Goal: Information Seeking & Learning: Understand process/instructions

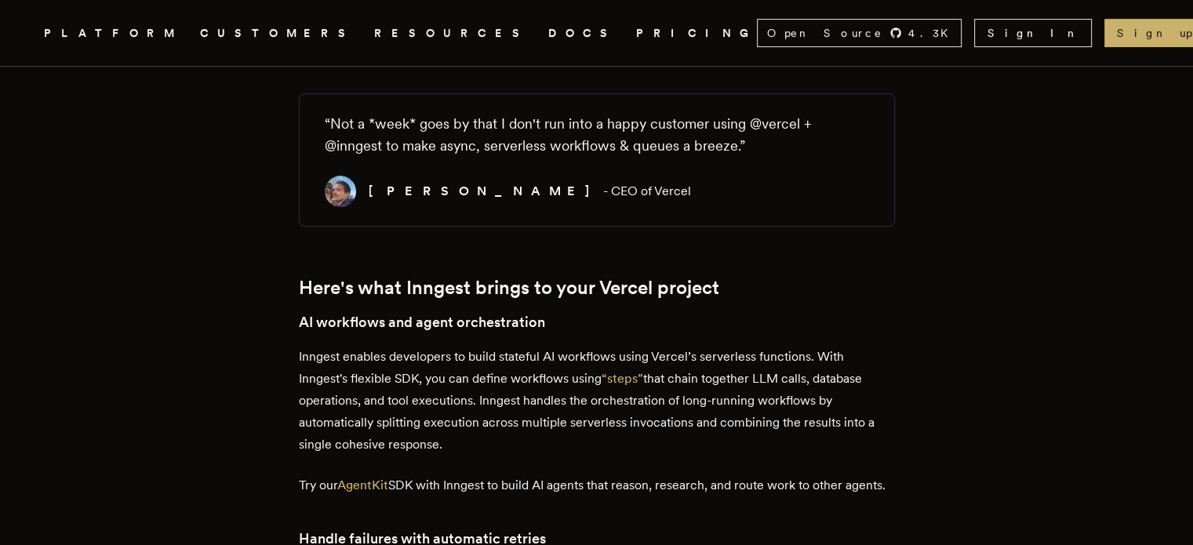
scroll to position [571, 0]
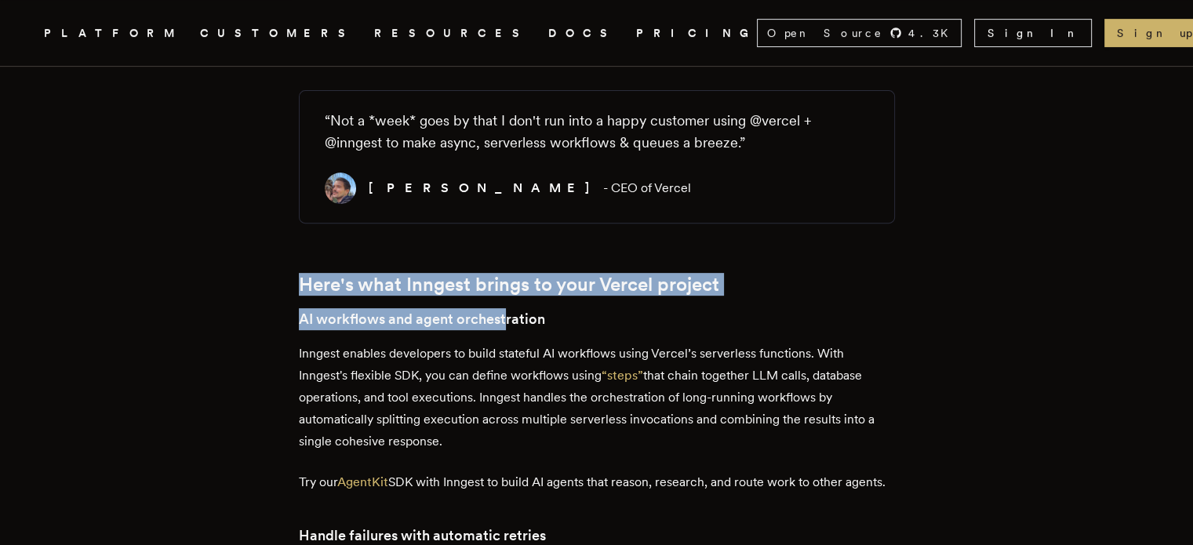
drag, startPoint x: 308, startPoint y: 291, endPoint x: 519, endPoint y: 297, distance: 211.9
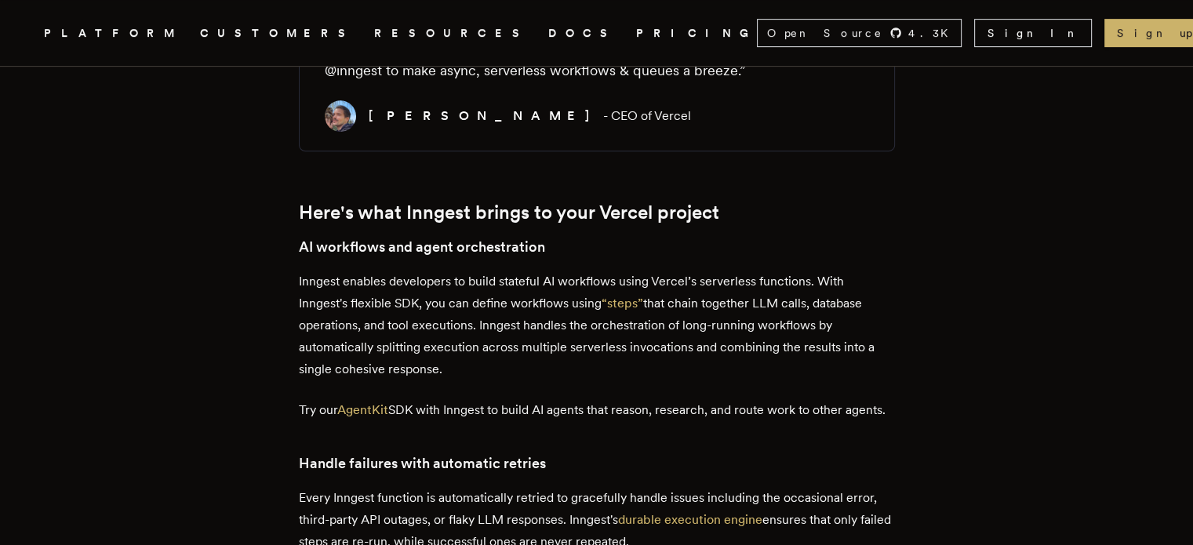
click at [392, 294] on p "Inngest enables developers to build stateful AI workflows using Vercel’s server…" at bounding box center [597, 326] width 596 height 110
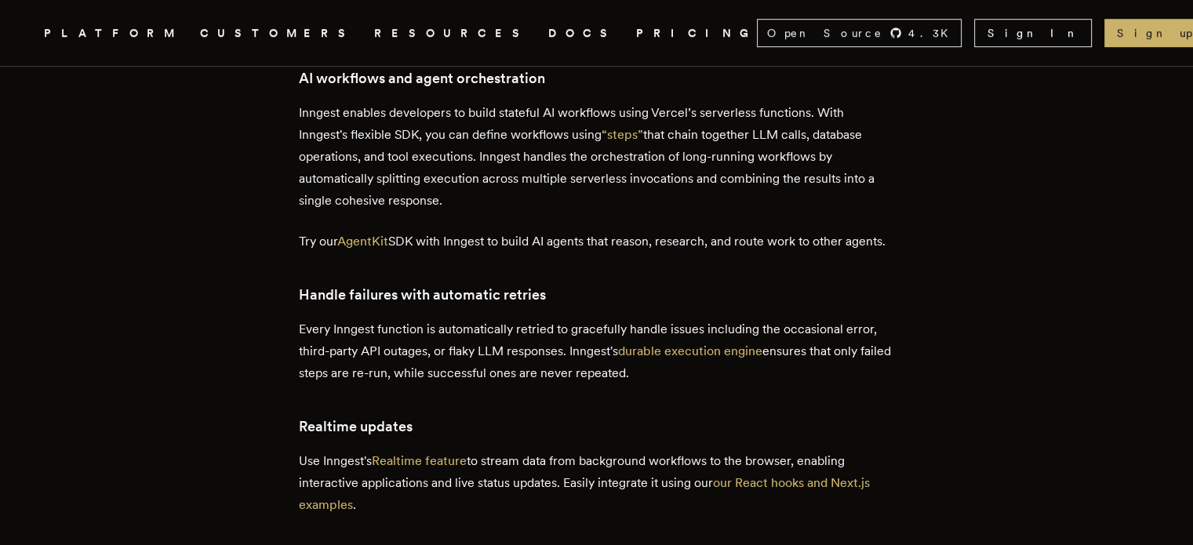
scroll to position [841, 0]
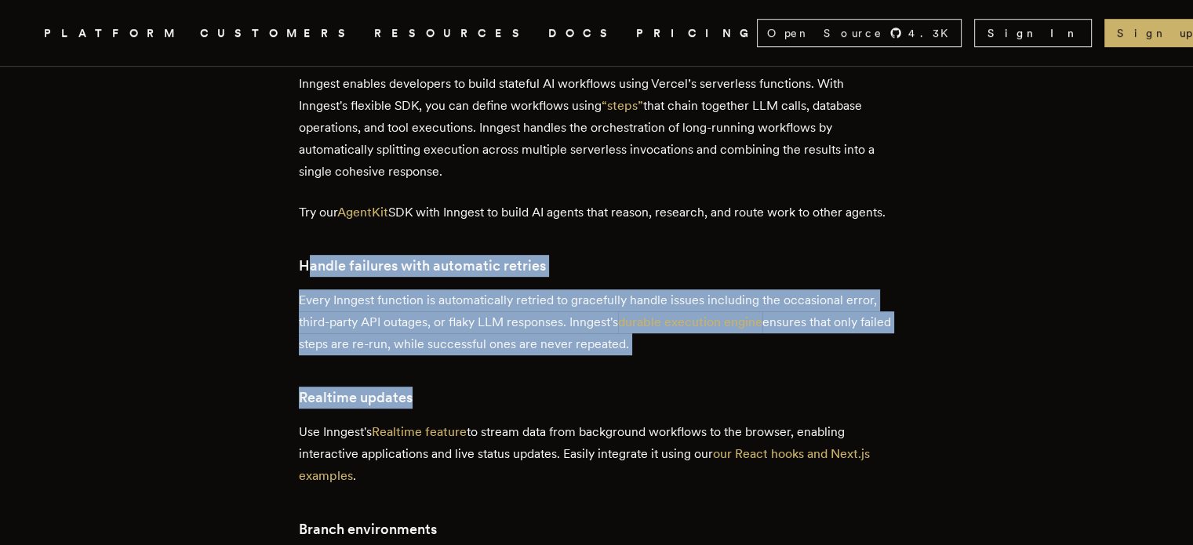
drag, startPoint x: 312, startPoint y: 298, endPoint x: 447, endPoint y: 386, distance: 161.0
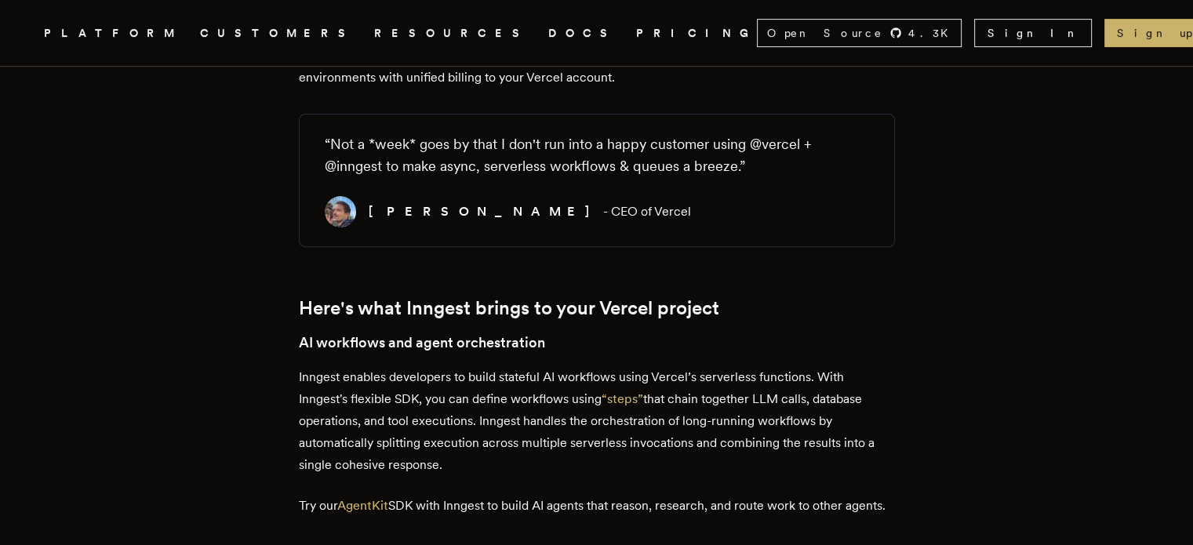
scroll to position [427, 0]
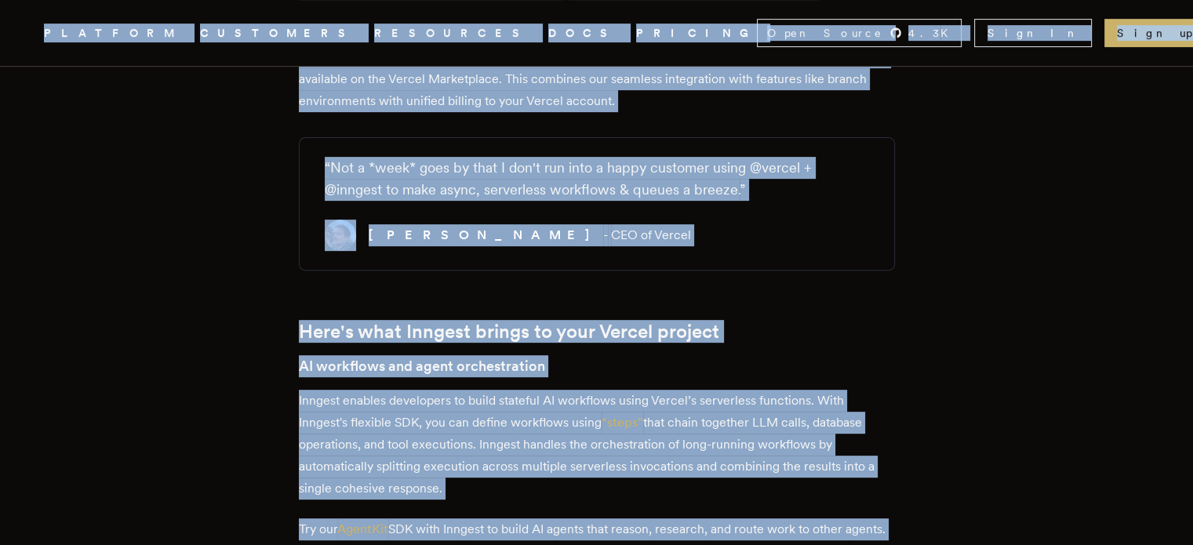
click at [475, 325] on h2 "Here's what Inngest brings to your Vercel project" at bounding box center [597, 332] width 596 height 22
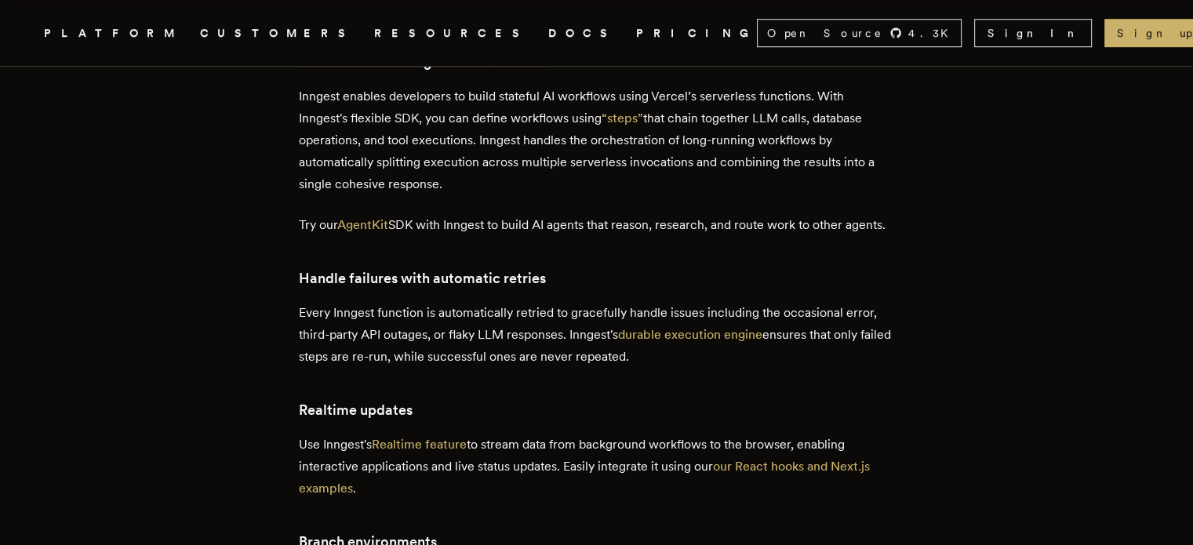
scroll to position [828, 0]
click at [359, 224] on link "AgentKit" at bounding box center [362, 224] width 51 height 15
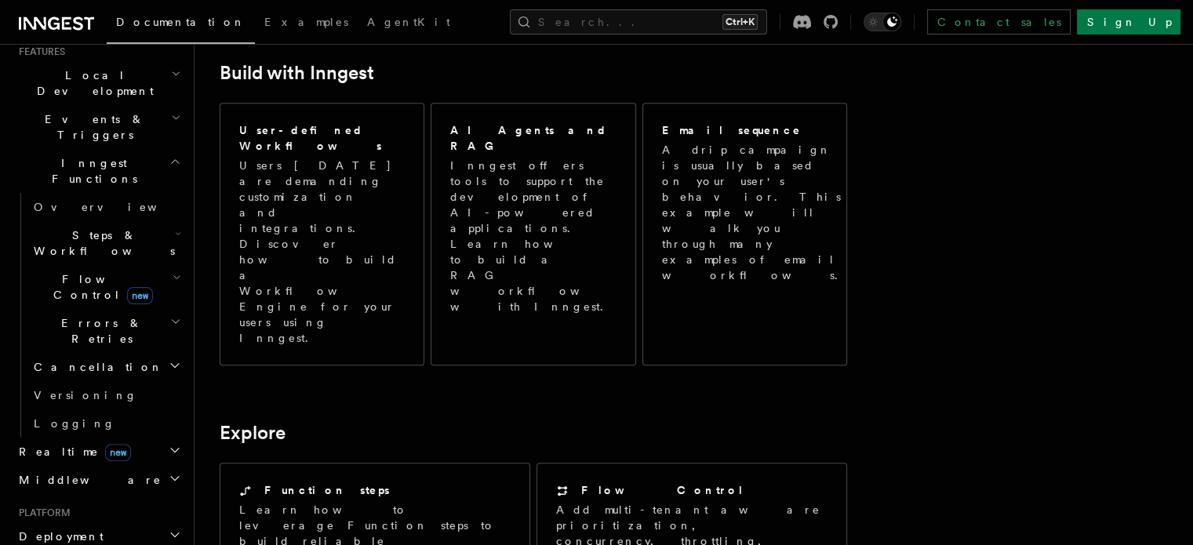
scroll to position [354, 0]
click at [100, 271] on span "Flow Control new" at bounding box center [99, 286] width 145 height 31
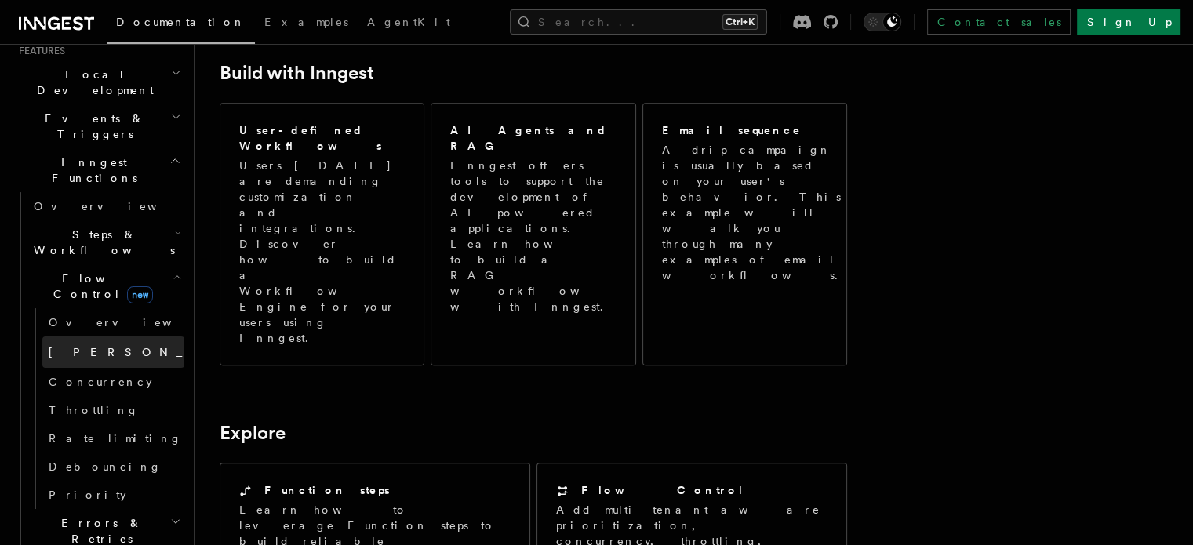
click at [89, 337] on link "Singleton new" at bounding box center [113, 352] width 142 height 31
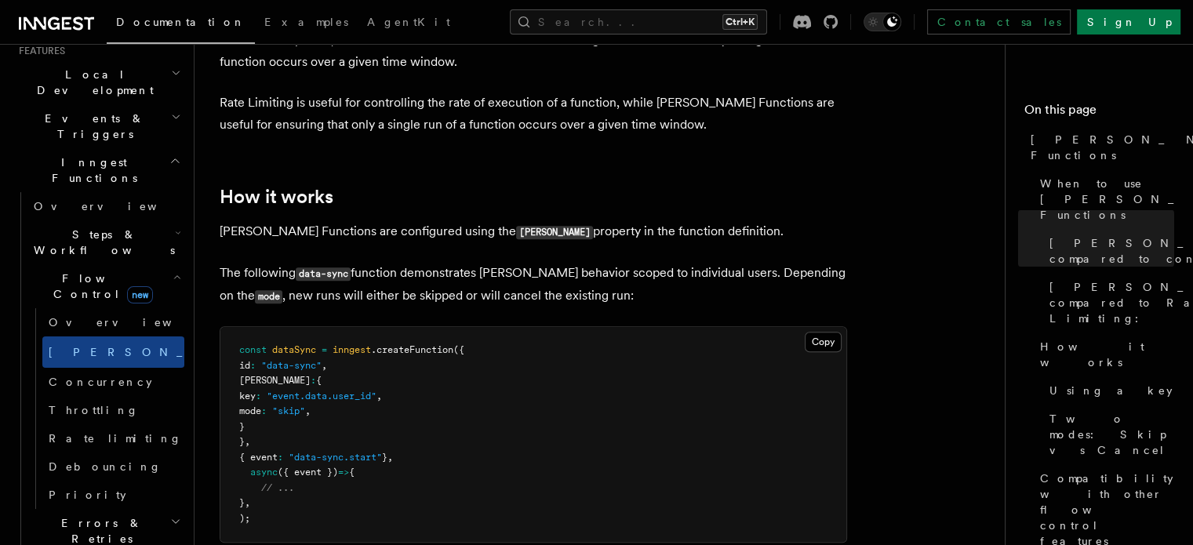
scroll to position [1123, 0]
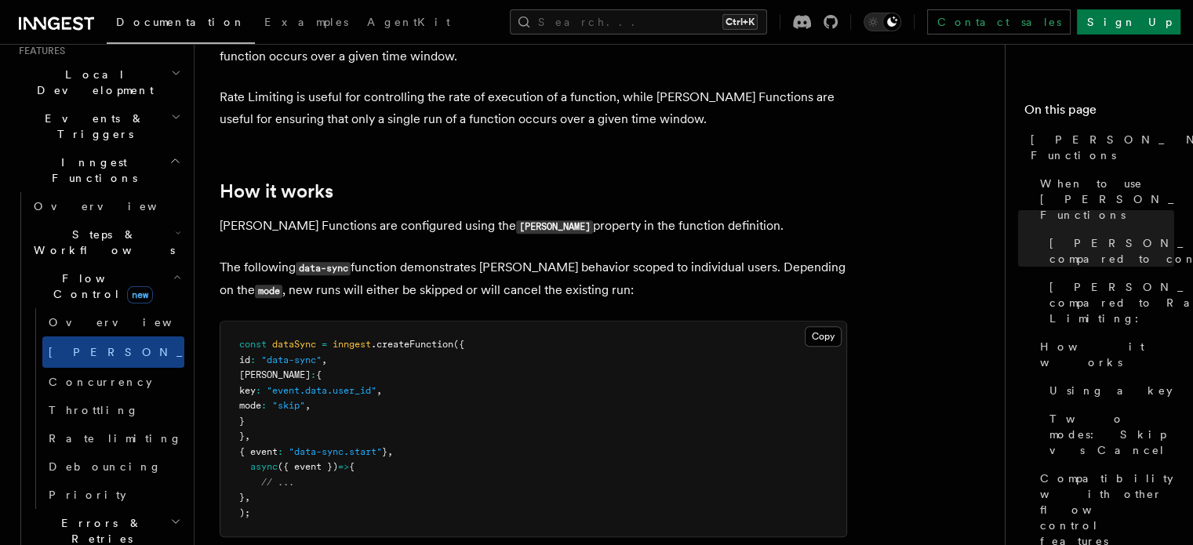
click at [298, 330] on pre "const dataSync = inngest .createFunction ({ id : "data-sync" , singleton : { ke…" at bounding box center [533, 429] width 626 height 215
click at [287, 348] on pre "const dataSync = inngest .createFunction ({ id : "data-sync" , singleton : { ke…" at bounding box center [533, 429] width 626 height 215
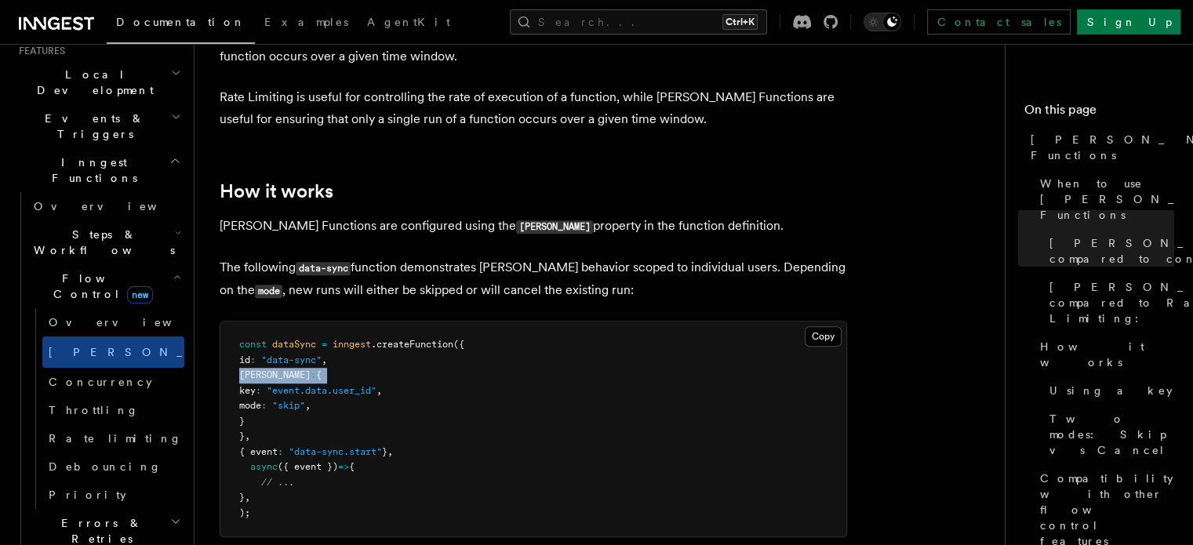
click at [287, 348] on pre "const dataSync = inngest .createFunction ({ id : "data-sync" , singleton : { ke…" at bounding box center [533, 429] width 626 height 215
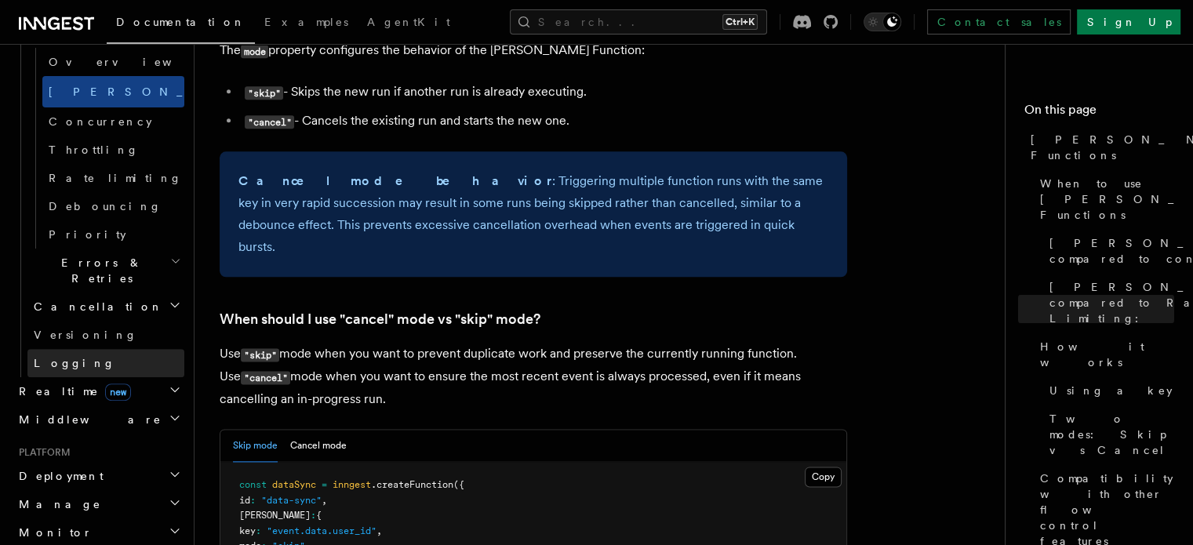
scroll to position [626, 0]
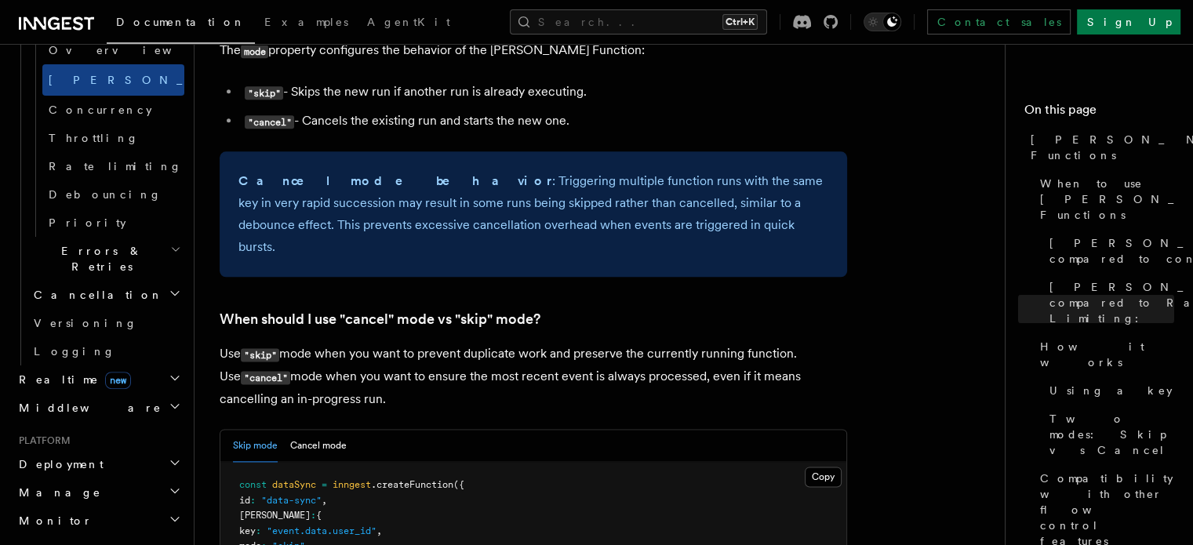
click at [78, 507] on h2 "Monitor" at bounding box center [99, 521] width 172 height 28
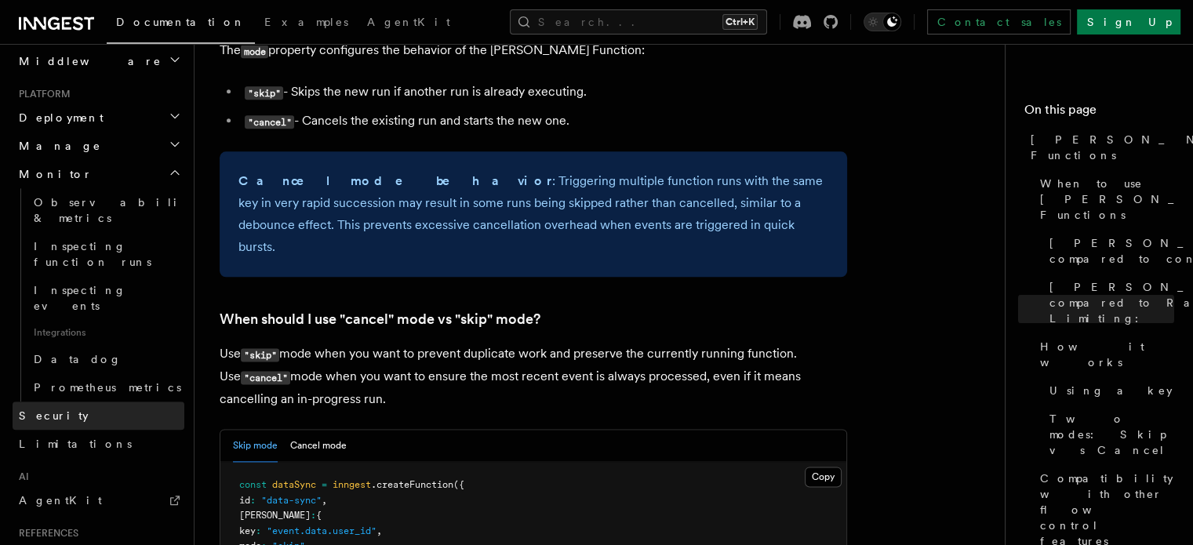
scroll to position [1076, 0]
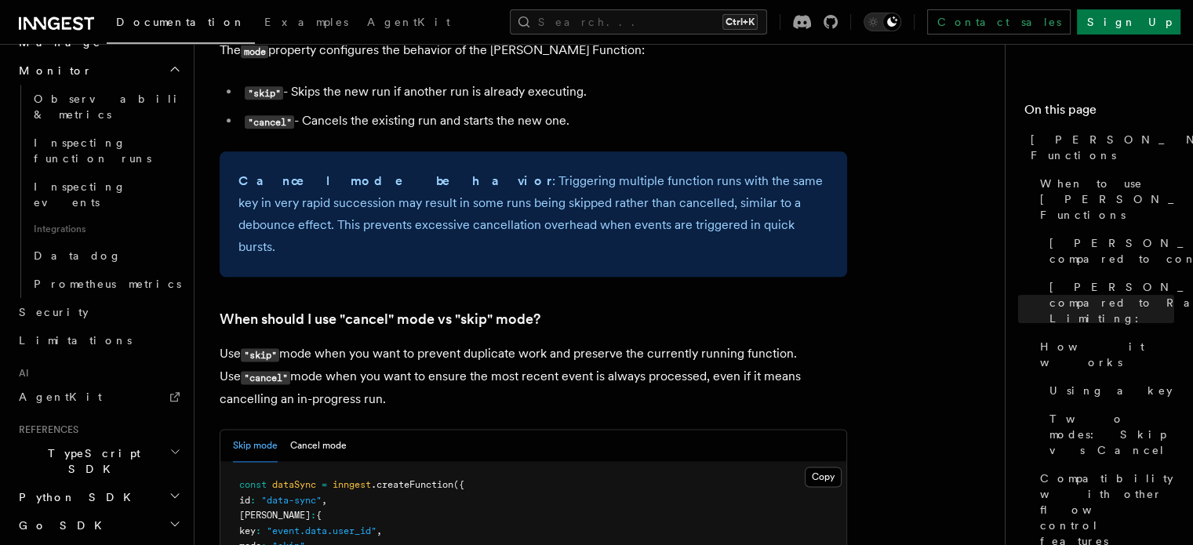
click at [104, 439] on h2 "TypeScript SDK" at bounding box center [99, 461] width 172 height 44
click at [86, 491] on span "Introduction" at bounding box center [90, 497] width 113 height 13
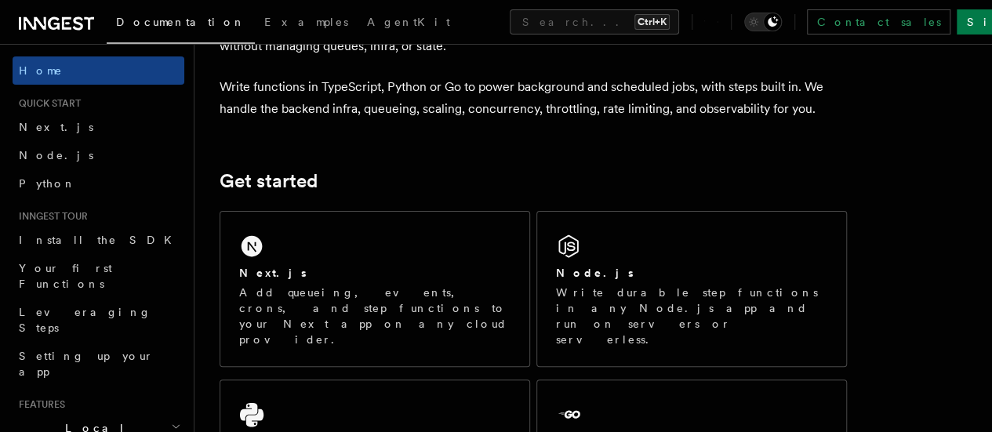
scroll to position [118, 0]
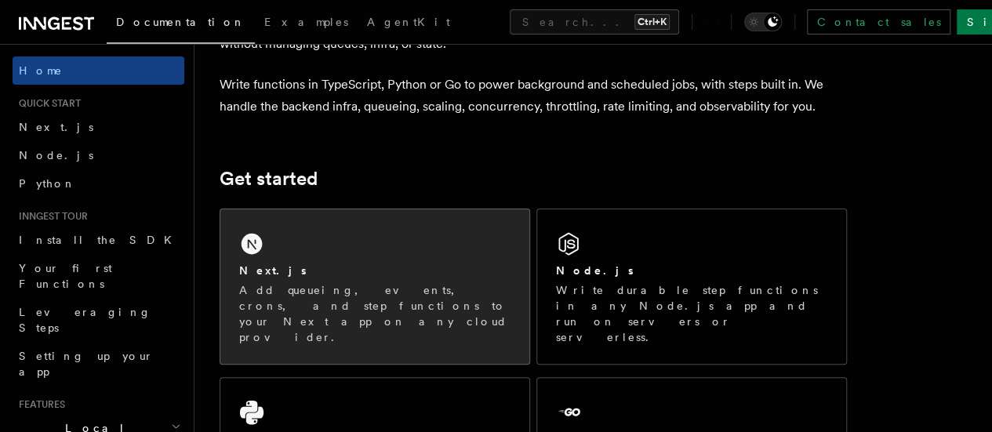
click at [384, 302] on div "Next.js Add queueing, events, crons, and step functions to your Next app on any…" at bounding box center [374, 304] width 271 height 82
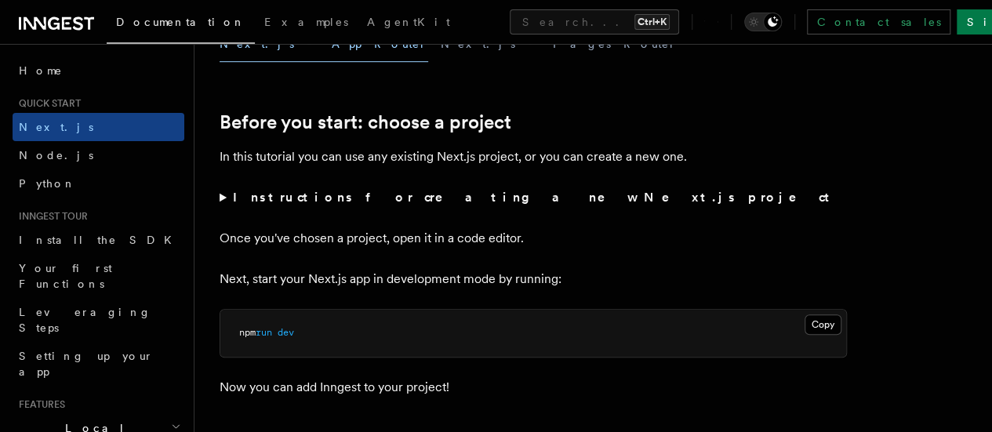
scroll to position [510, 0]
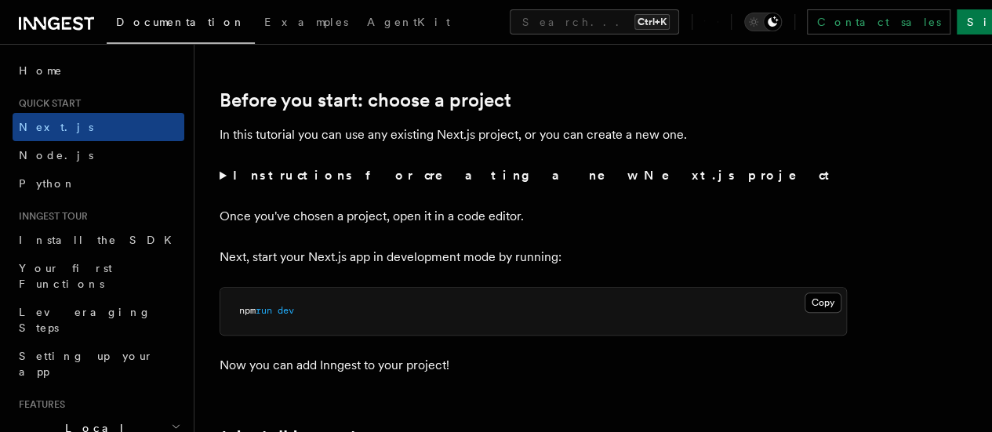
click at [322, 227] on p "Once you've chosen a project, open it in a code editor." at bounding box center [534, 217] width 628 height 22
click at [231, 187] on summary "Instructions for creating a new Next.js project" at bounding box center [534, 176] width 628 height 22
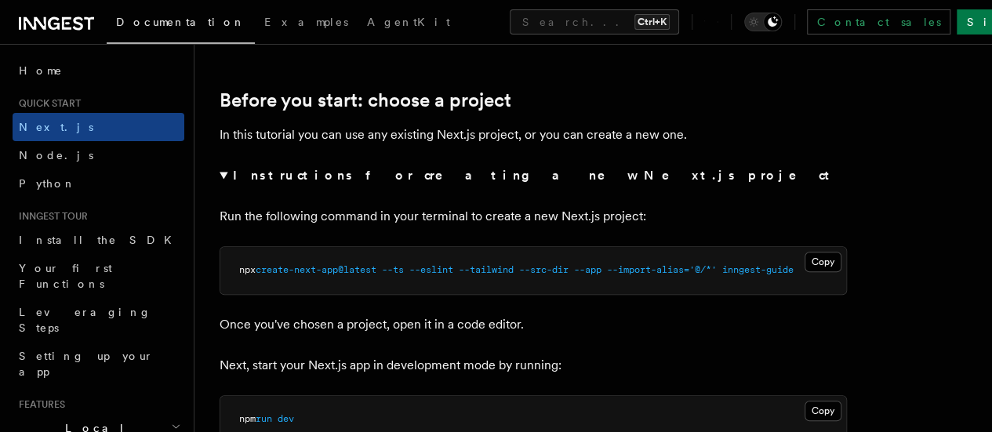
click at [221, 187] on summary "Instructions for creating a new Next.js project" at bounding box center [534, 176] width 628 height 22
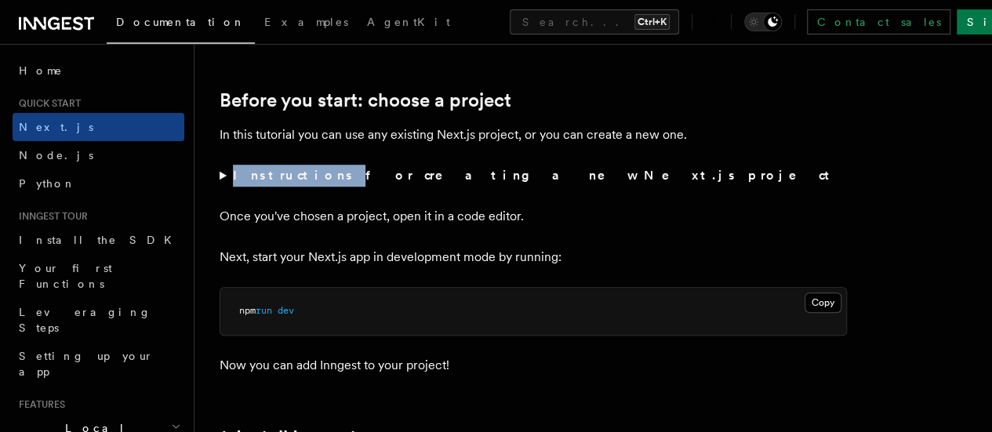
click at [221, 187] on summary "Instructions for creating a new Next.js project" at bounding box center [534, 176] width 628 height 22
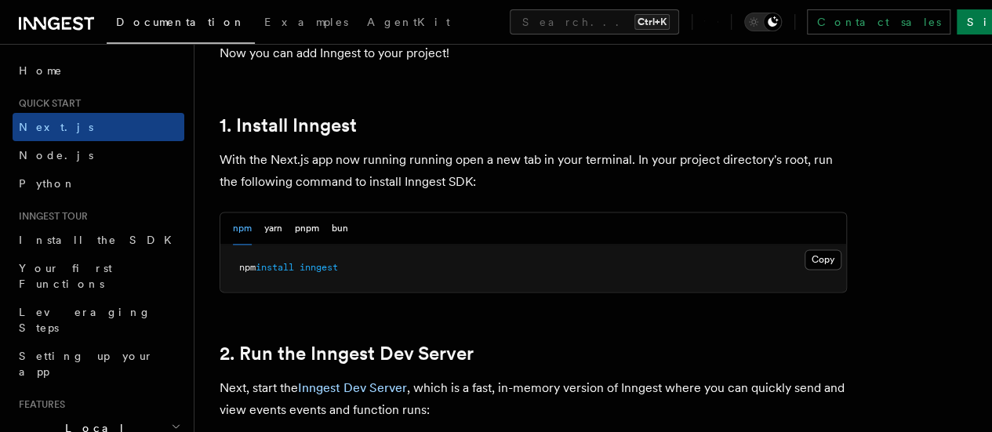
scroll to position [929, 0]
click at [367, 292] on pre "npm install inngest" at bounding box center [533, 269] width 626 height 47
click at [805, 271] on button "Copy Copied" at bounding box center [823, 260] width 37 height 20
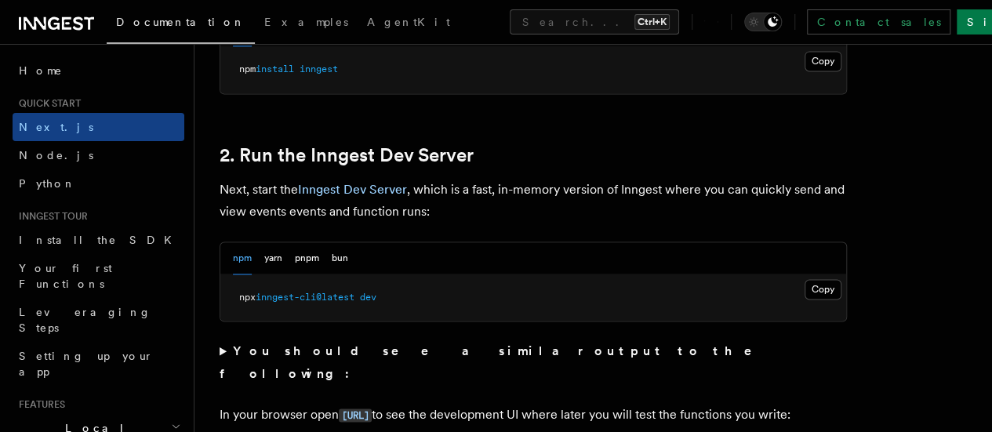
scroll to position [1127, 0]
click at [757, 310] on pre "npx inngest-cli@latest dev" at bounding box center [533, 298] width 626 height 47
click at [805, 300] on button "Copy Copied" at bounding box center [823, 290] width 37 height 20
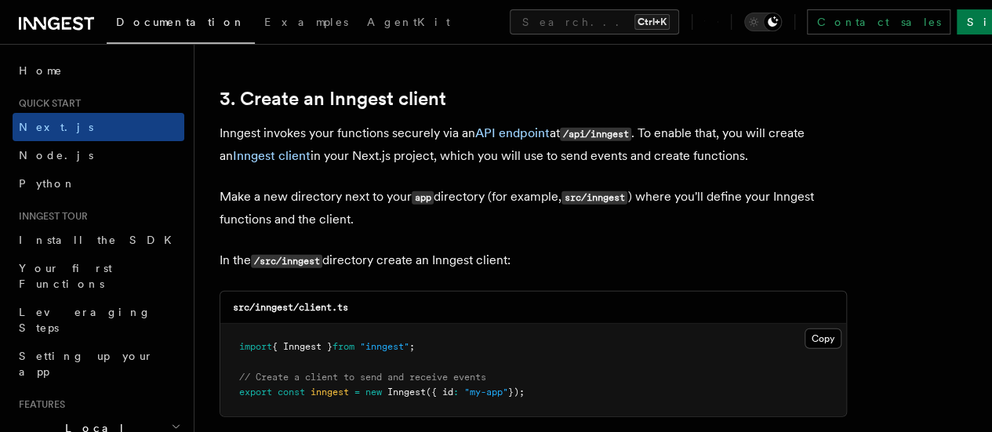
scroll to position [1937, 0]
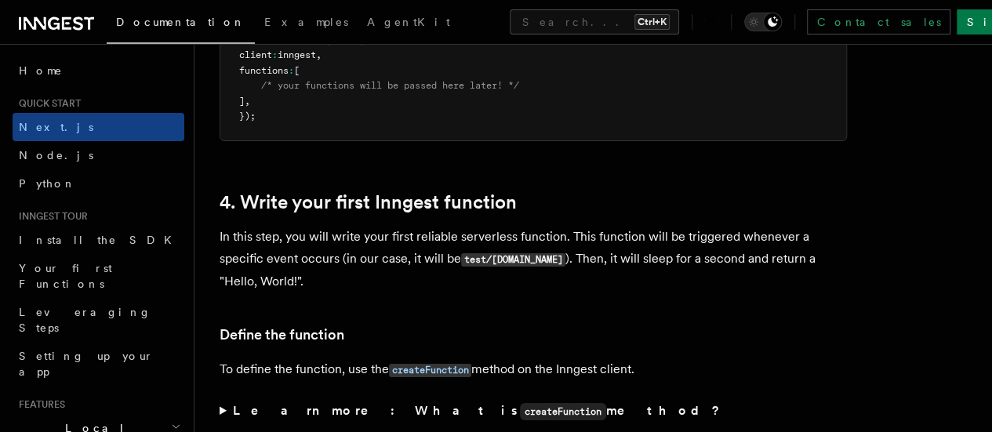
scroll to position [2484, 0]
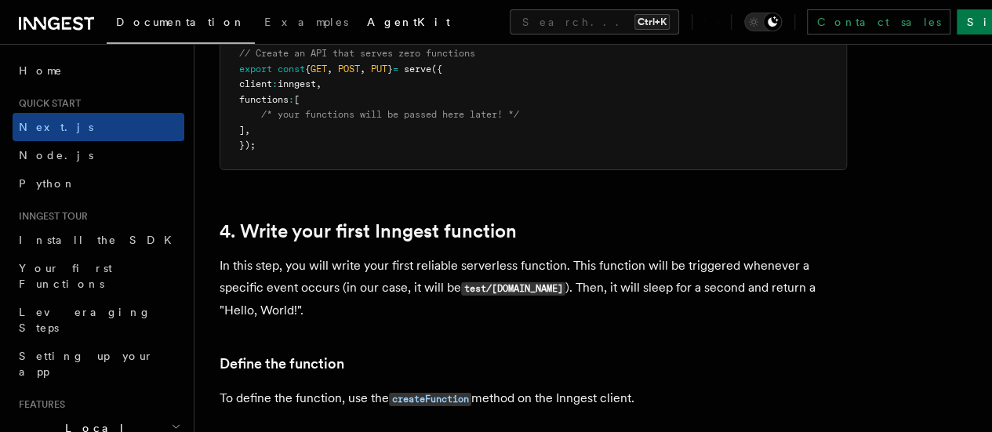
click at [367, 16] on span "AgentKit" at bounding box center [408, 22] width 83 height 13
click at [358, 23] on link "AgentKit" at bounding box center [409, 24] width 102 height 38
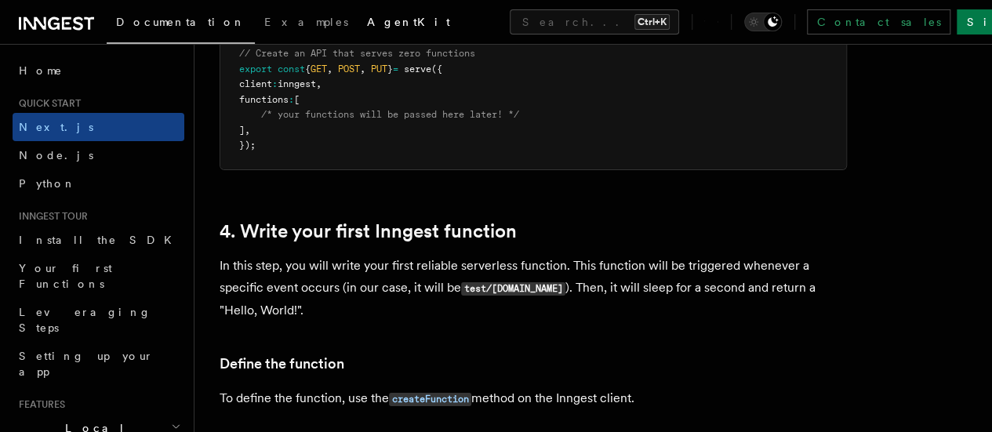
click at [367, 24] on span "AgentKit" at bounding box center [408, 22] width 83 height 13
